Goal: Task Accomplishment & Management: Use online tool/utility

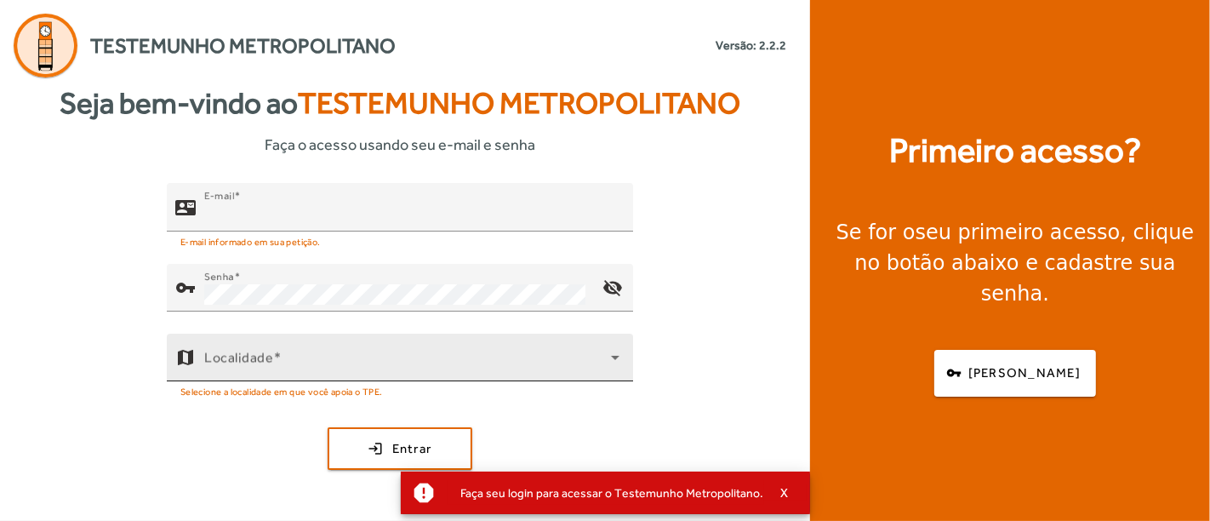
type input "**********"
click at [610, 368] on icon at bounding box center [615, 357] width 20 height 20
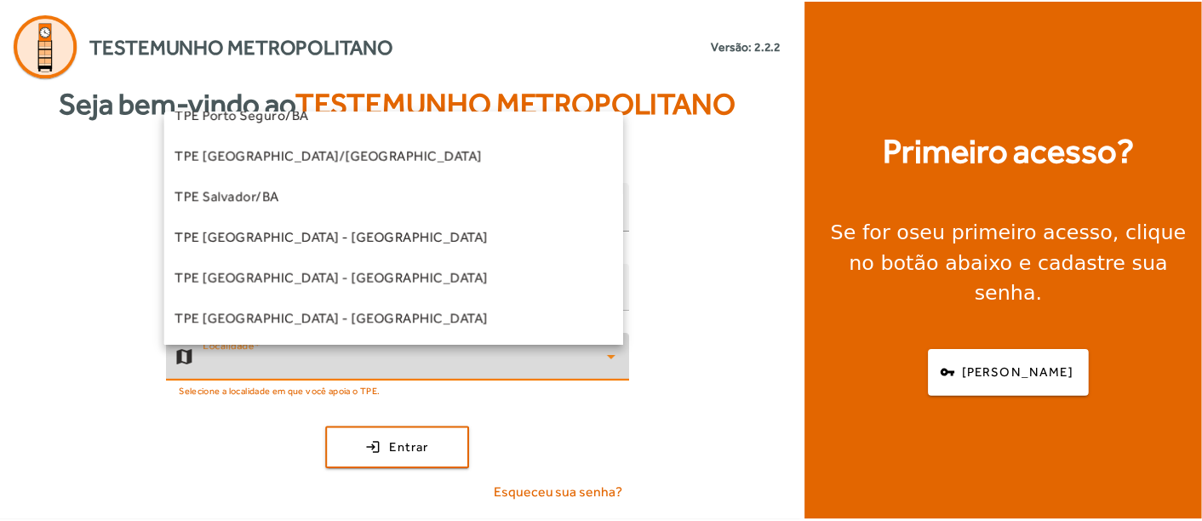
scroll to position [378, 0]
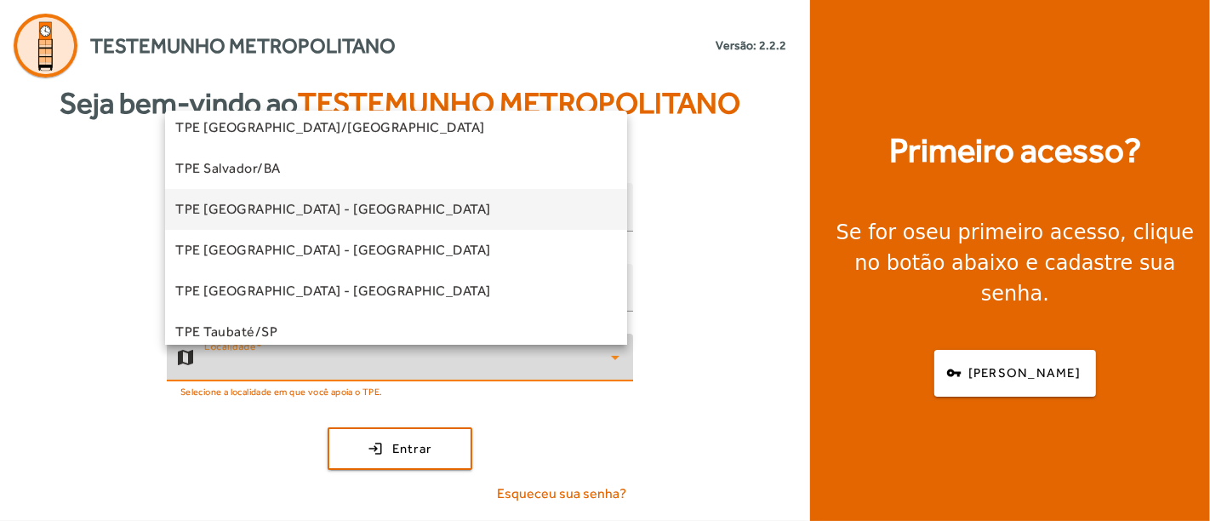
click at [488, 209] on mat-option "TPE [GEOGRAPHIC_DATA] - [GEOGRAPHIC_DATA]" at bounding box center [396, 209] width 462 height 41
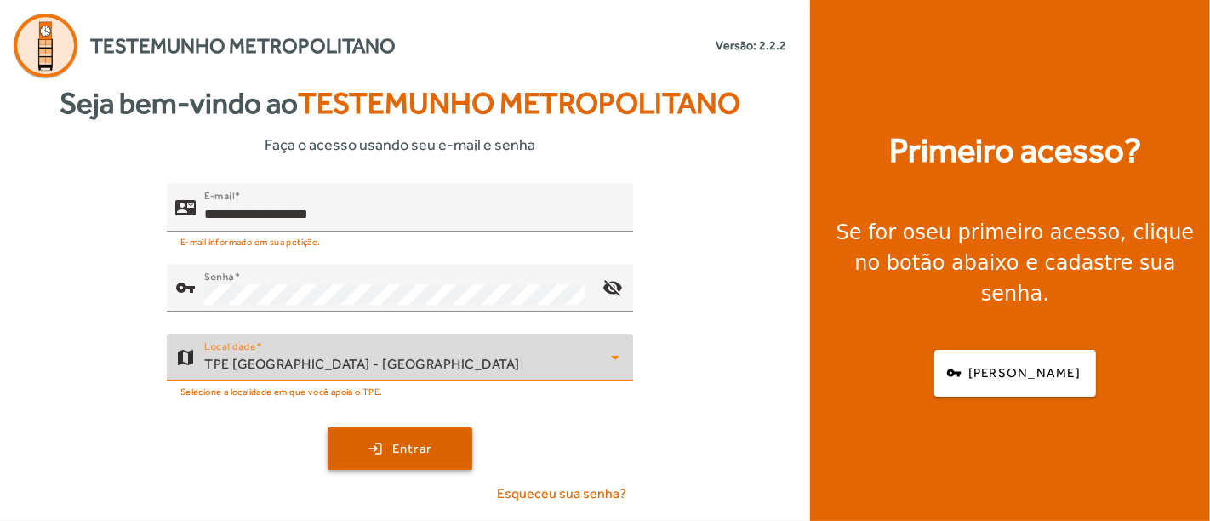
click at [409, 456] on span "Entrar" at bounding box center [412, 449] width 40 height 20
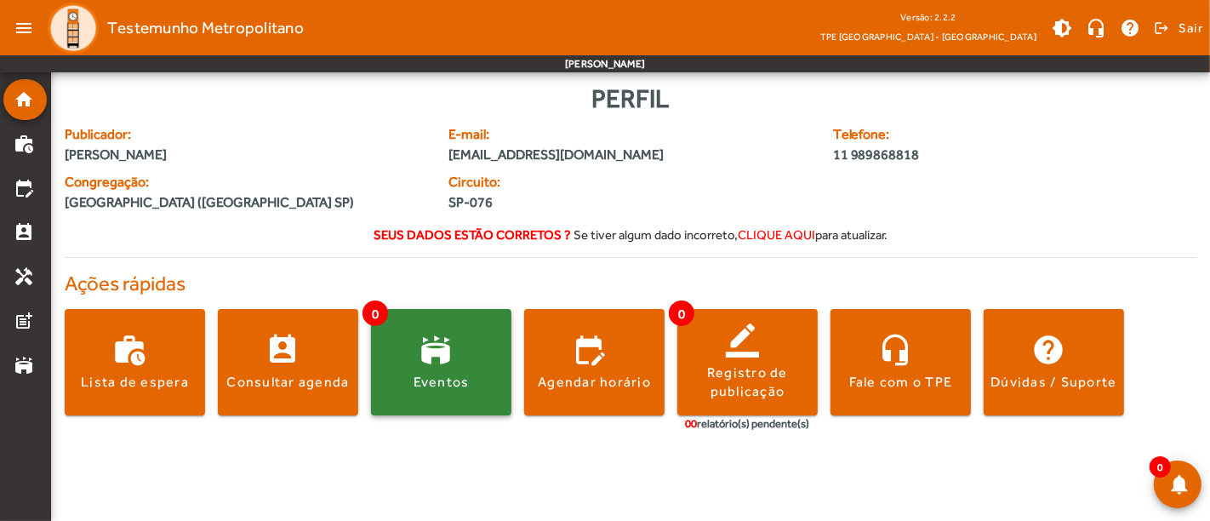
click at [426, 392] on div "Eventos" at bounding box center [442, 382] width 56 height 19
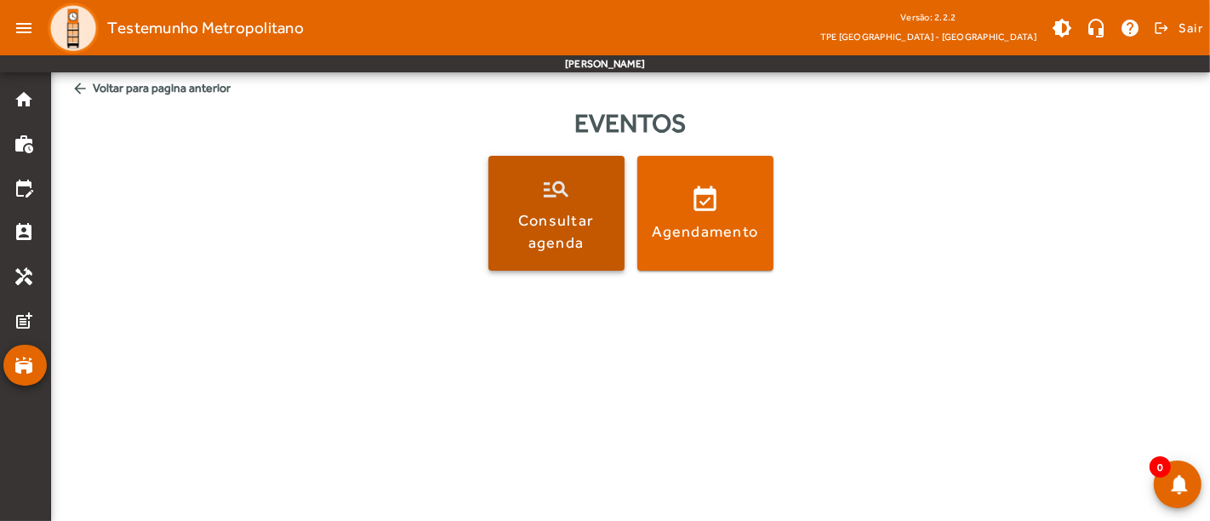
click at [591, 228] on div "Consultar agenda" at bounding box center [556, 230] width 129 height 43
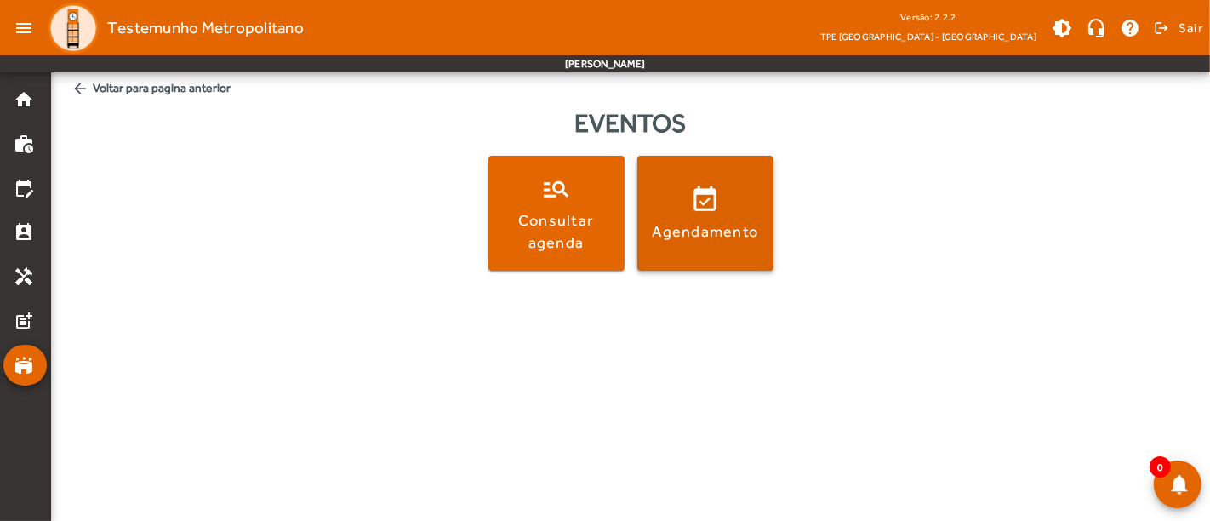
click at [682, 229] on div "Agendamento" at bounding box center [705, 230] width 107 height 21
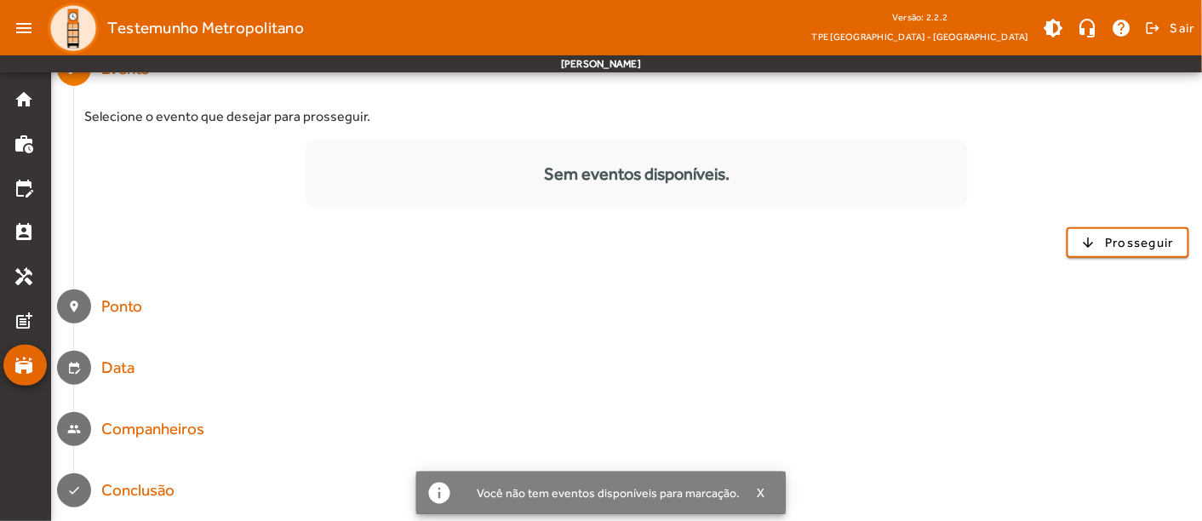
scroll to position [212, 0]
click at [104, 290] on mat-step-header "location_on [GEOGRAPHIC_DATA]" at bounding box center [626, 306] width 1151 height 61
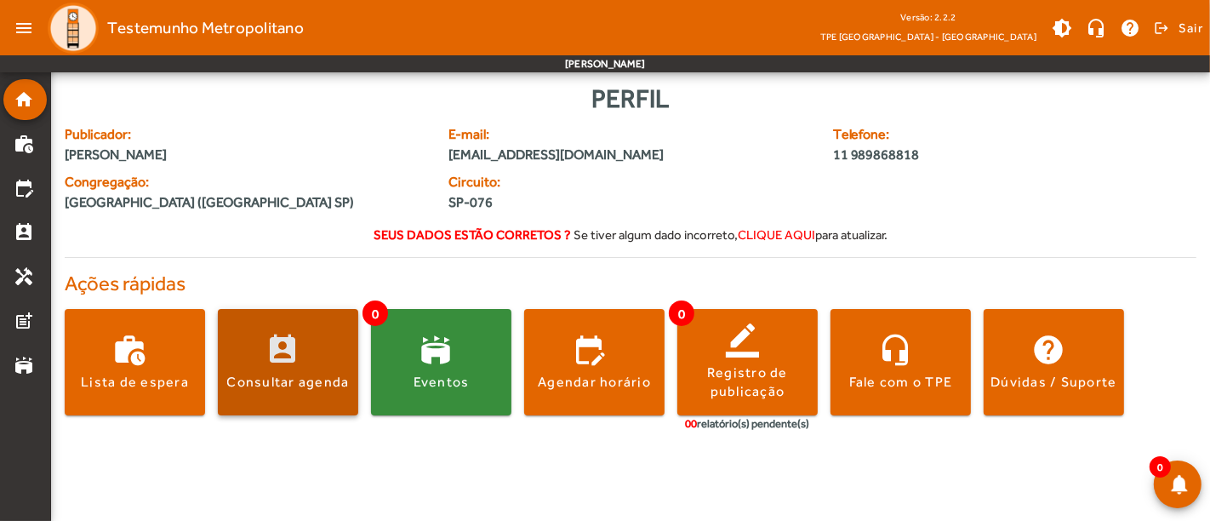
click at [306, 383] on span at bounding box center [288, 362] width 140 height 41
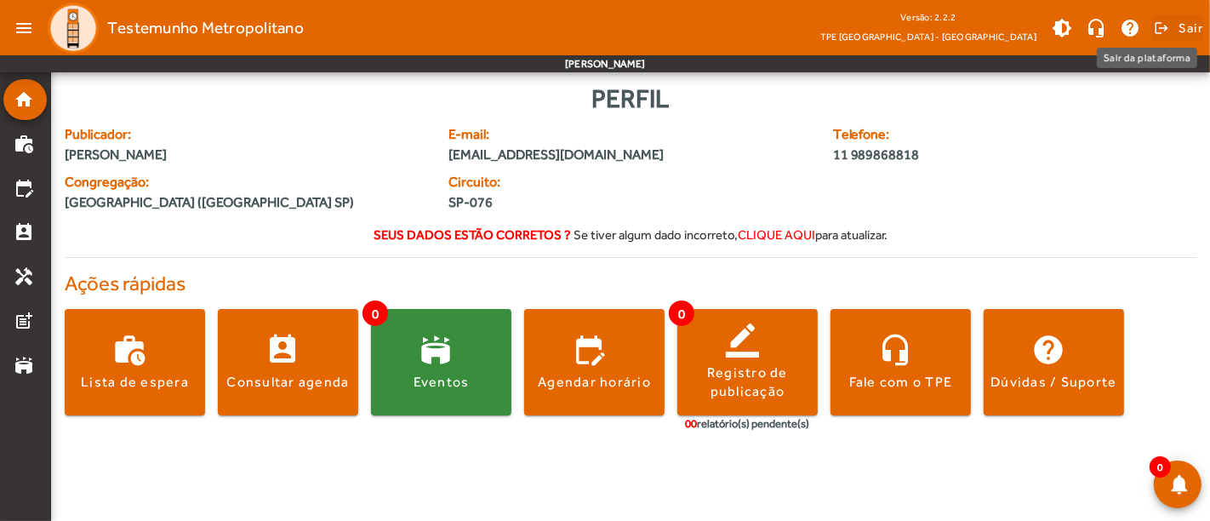
click at [1192, 33] on span "Sair" at bounding box center [1191, 27] width 25 height 27
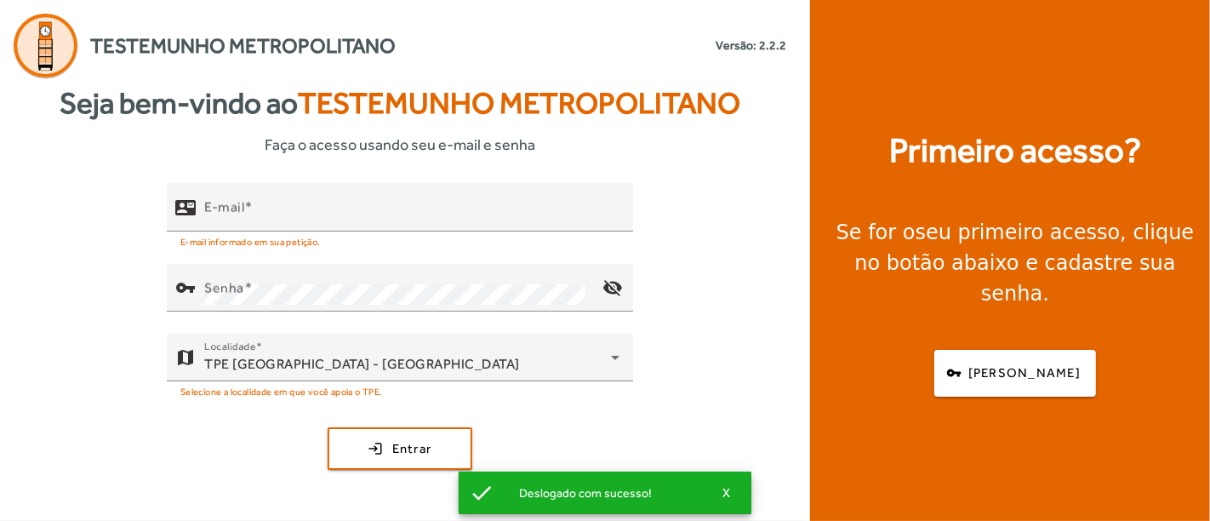
type input "**********"
